Goal: Task Accomplishment & Management: Manage account settings

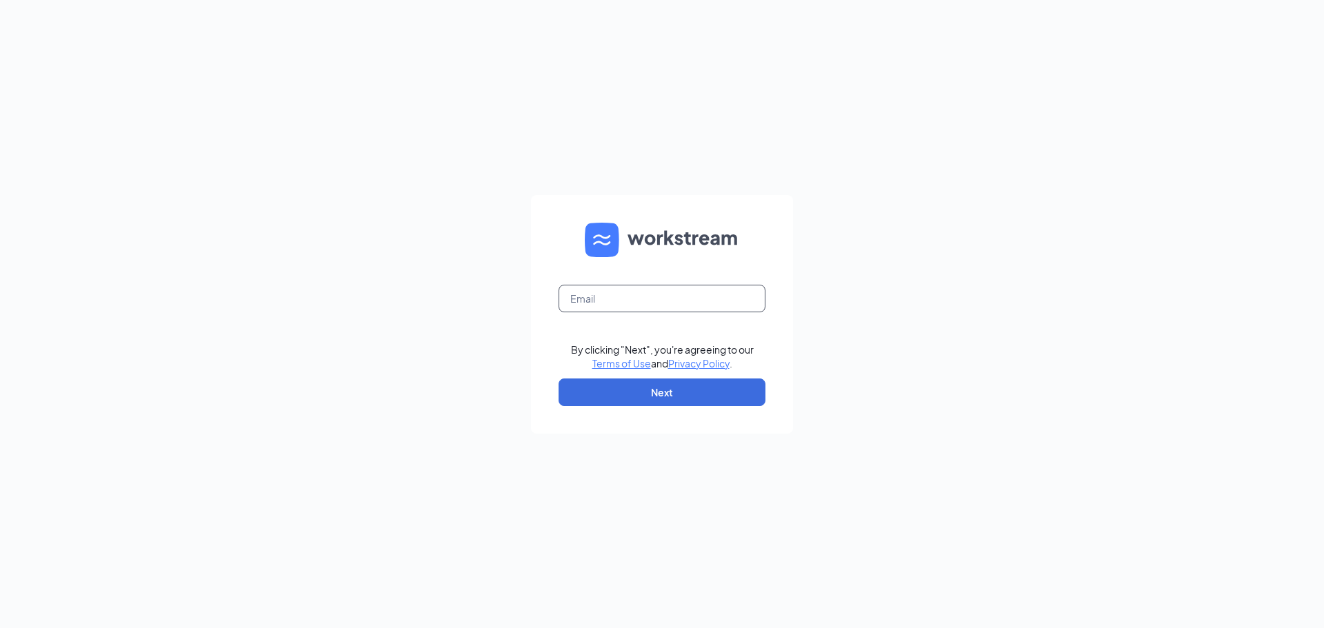
click at [649, 297] on input "text" at bounding box center [661, 299] width 207 height 28
type input "[EMAIL_ADDRESS][DOMAIN_NAME]"
click at [652, 390] on button "Next" at bounding box center [661, 393] width 207 height 28
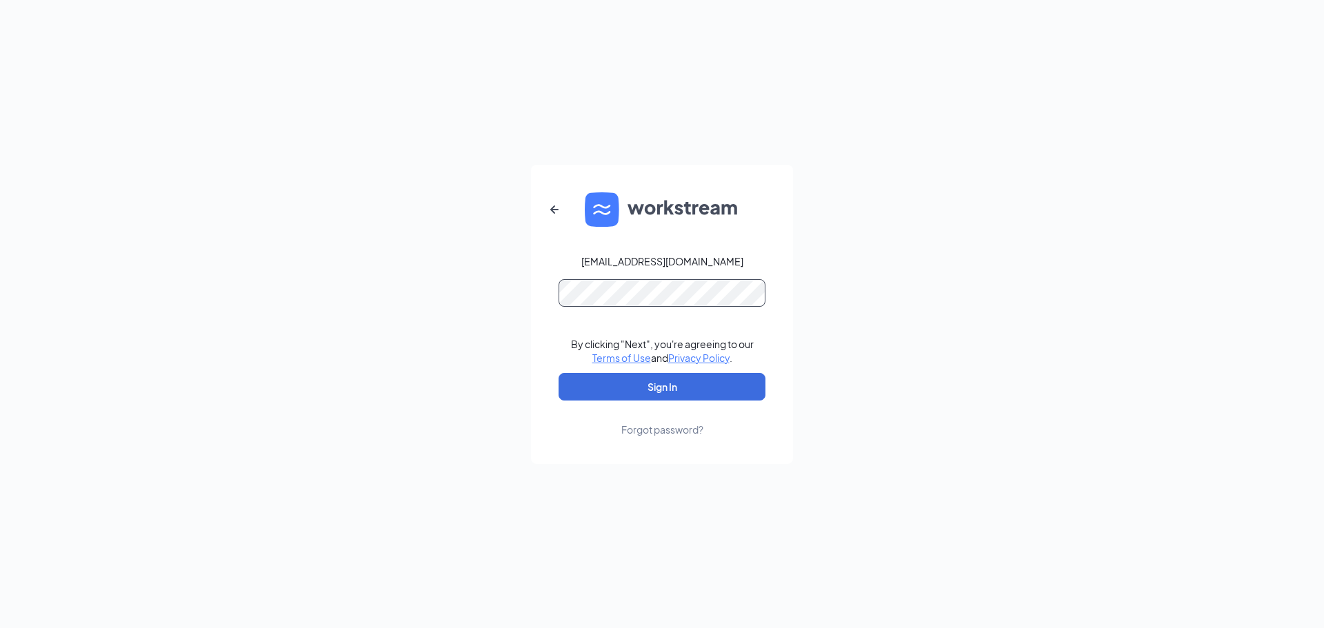
click at [558, 373] on button "Sign In" at bounding box center [661, 387] width 207 height 28
click at [613, 383] on button "Sign In" at bounding box center [661, 387] width 207 height 28
click at [682, 379] on button "Sign In" at bounding box center [661, 387] width 207 height 28
click at [675, 383] on button "Sign In" at bounding box center [661, 387] width 207 height 28
